Goal: Task Accomplishment & Management: Use online tool/utility

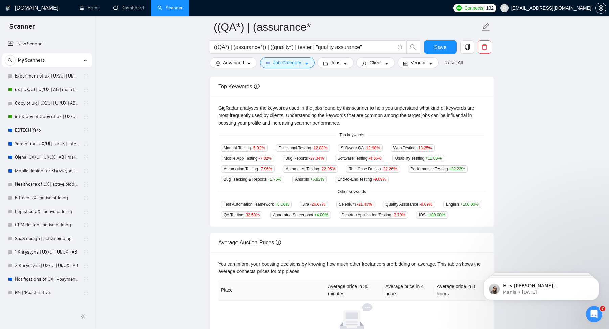
scroll to position [76, 0]
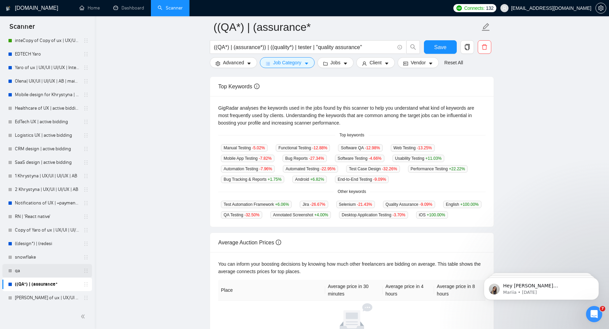
click at [50, 270] on link "qa" at bounding box center [47, 271] width 64 height 14
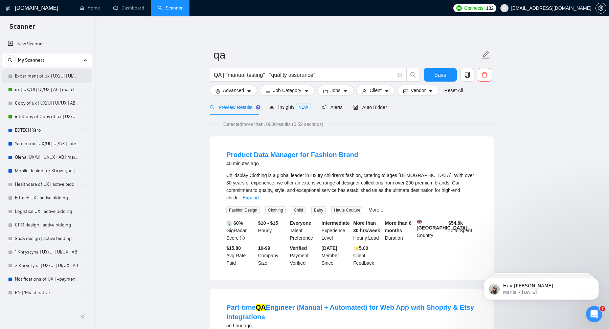
click at [49, 75] on link "Experiment of ux | UX/UI | UI/UX | AB | main template" at bounding box center [47, 76] width 64 height 14
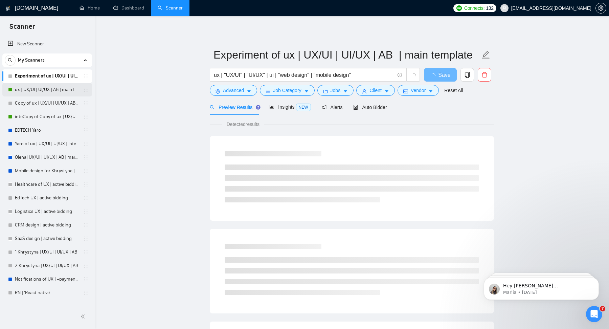
click at [51, 83] on div "Experiment of ux | UX/UI | UI/UX | AB | main template ux | UX/UI | UI/UX | AB |…" at bounding box center [47, 224] width 90 height 311
click at [51, 88] on link "ux | UX/UI | UI/UX | AB | main template" at bounding box center [47, 90] width 64 height 14
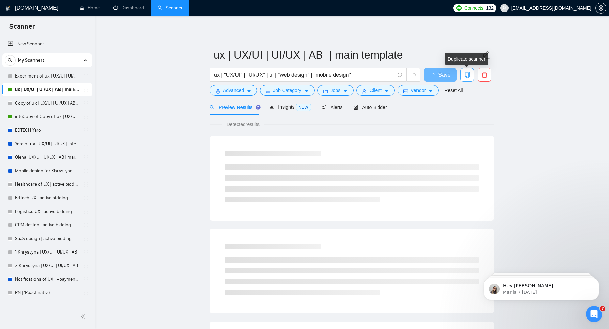
click at [469, 77] on icon "copy" at bounding box center [467, 75] width 6 height 6
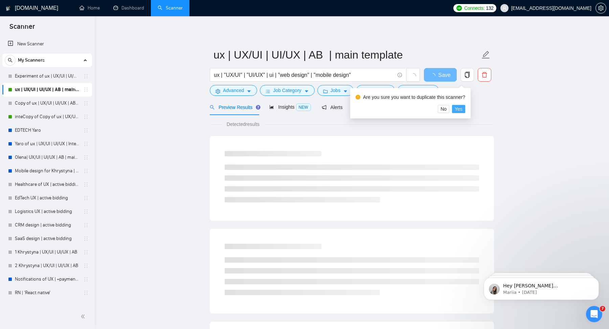
click at [462, 111] on span "Yes" at bounding box center [459, 108] width 8 height 7
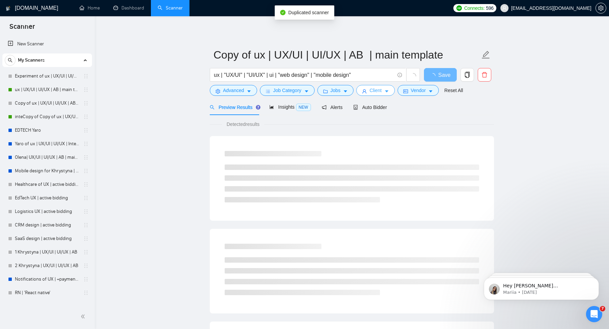
click at [372, 94] on span "Client" at bounding box center [376, 90] width 12 height 7
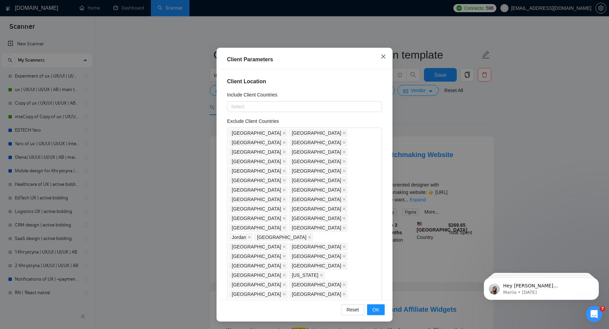
click at [381, 57] on span "Close" at bounding box center [383, 57] width 18 height 18
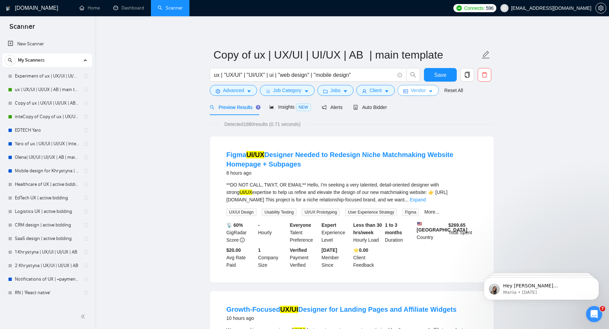
click at [415, 91] on span "Vendor" at bounding box center [418, 90] width 15 height 7
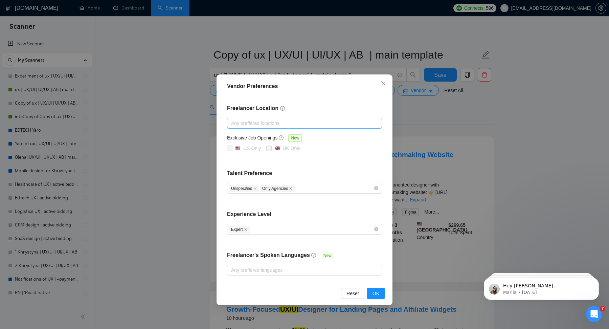
click at [279, 120] on div at bounding box center [301, 123] width 145 height 8
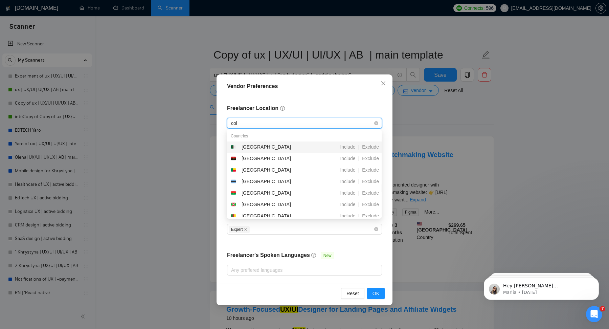
type input "colo"
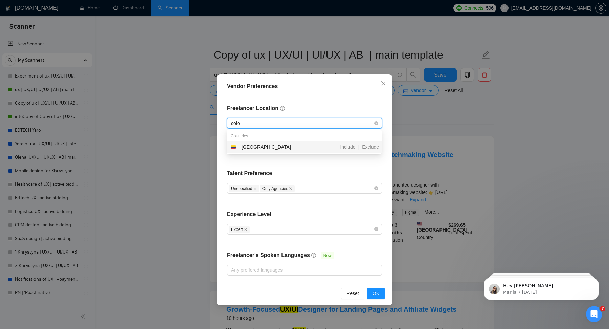
click at [285, 146] on div "[GEOGRAPHIC_DATA]" at bounding box center [268, 147] width 75 height 8
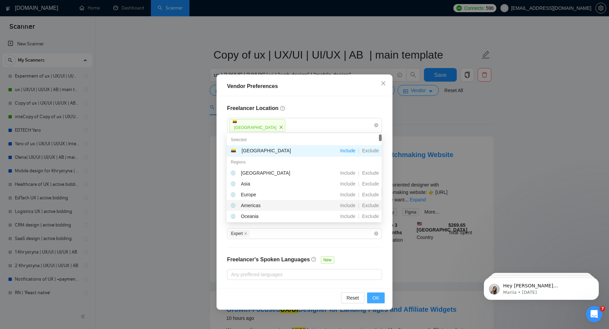
click at [374, 298] on span "OK" at bounding box center [376, 297] width 7 height 7
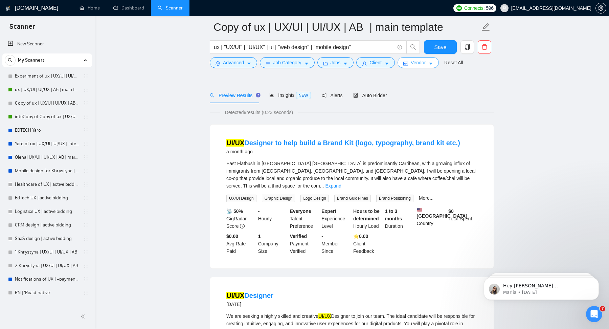
scroll to position [187, 0]
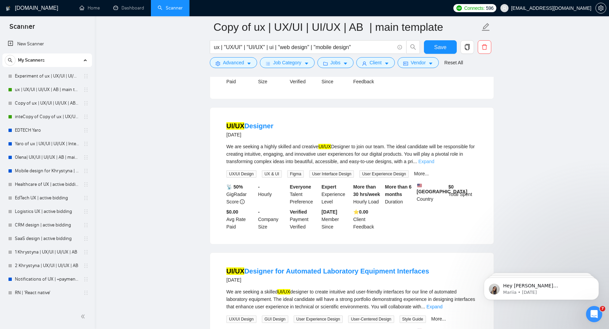
click at [434, 159] on link "Expand" at bounding box center [426, 161] width 16 height 5
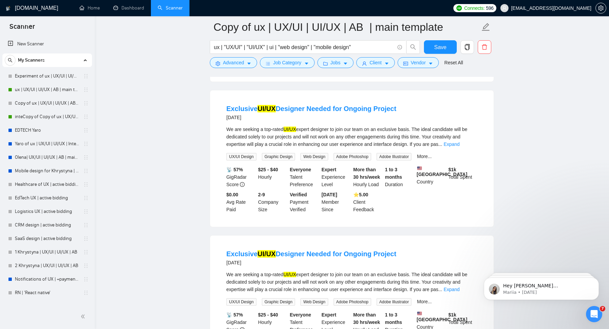
scroll to position [574, 0]
